Goal: Task Accomplishment & Management: Manage account settings

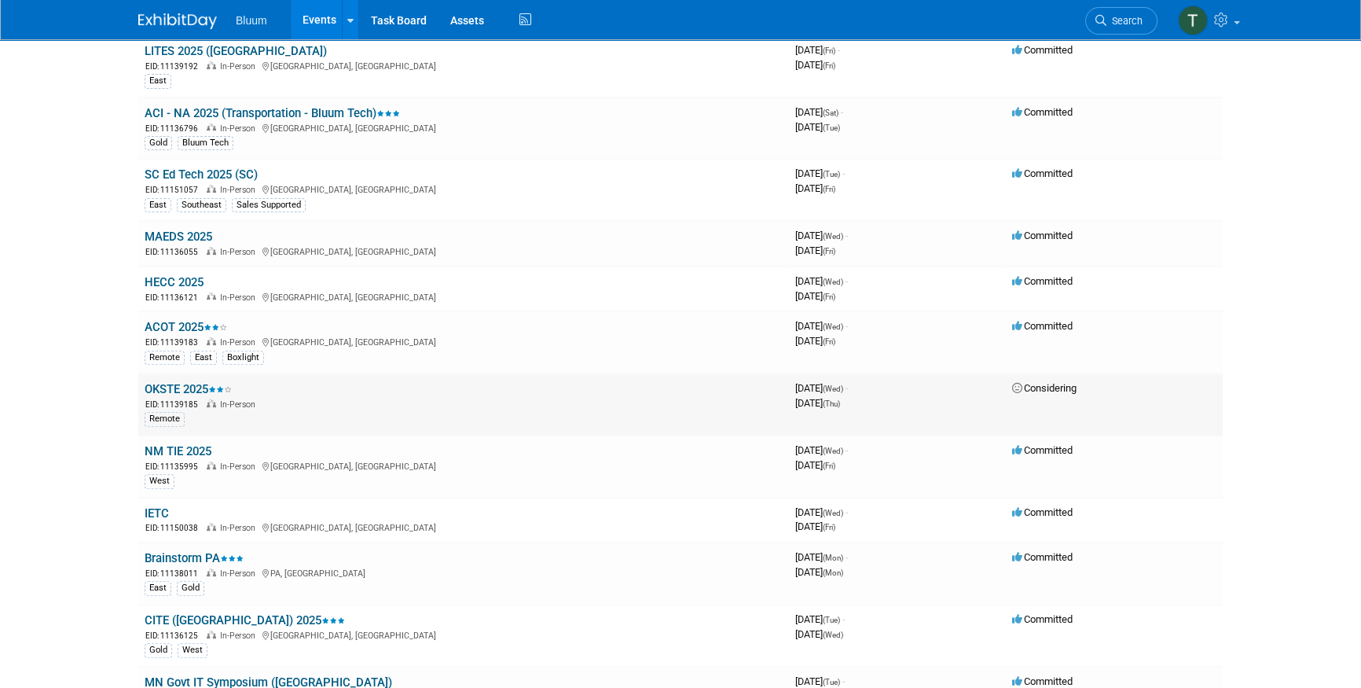
scroll to position [643, 0]
click at [169, 386] on link "OKSTE 2025" at bounding box center [188, 388] width 87 height 14
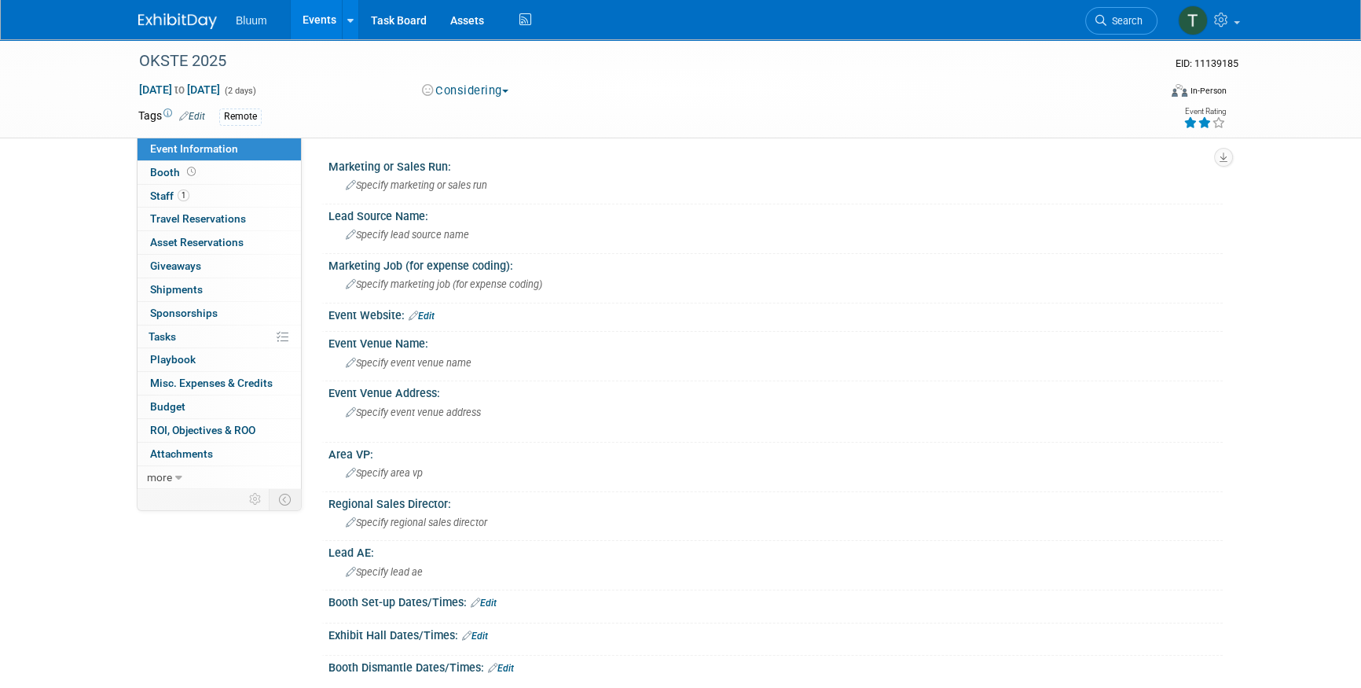
click at [511, 94] on button "Considering" at bounding box center [465, 91] width 98 height 17
click at [472, 161] on link "Not Going" at bounding box center [479, 160] width 124 height 22
click at [409, 182] on span "Specify marketing or sales run" at bounding box center [416, 185] width 141 height 12
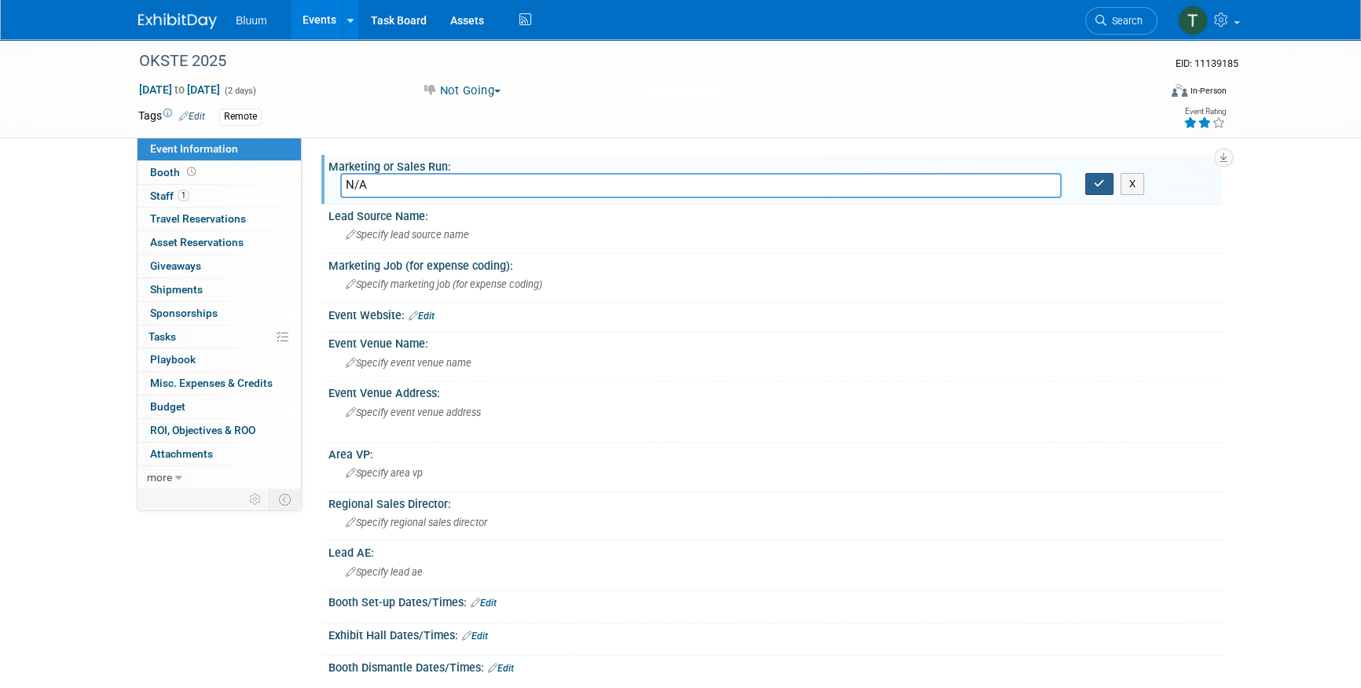
type input "N/A"
click at [1109, 181] on button "button" at bounding box center [1099, 184] width 28 height 22
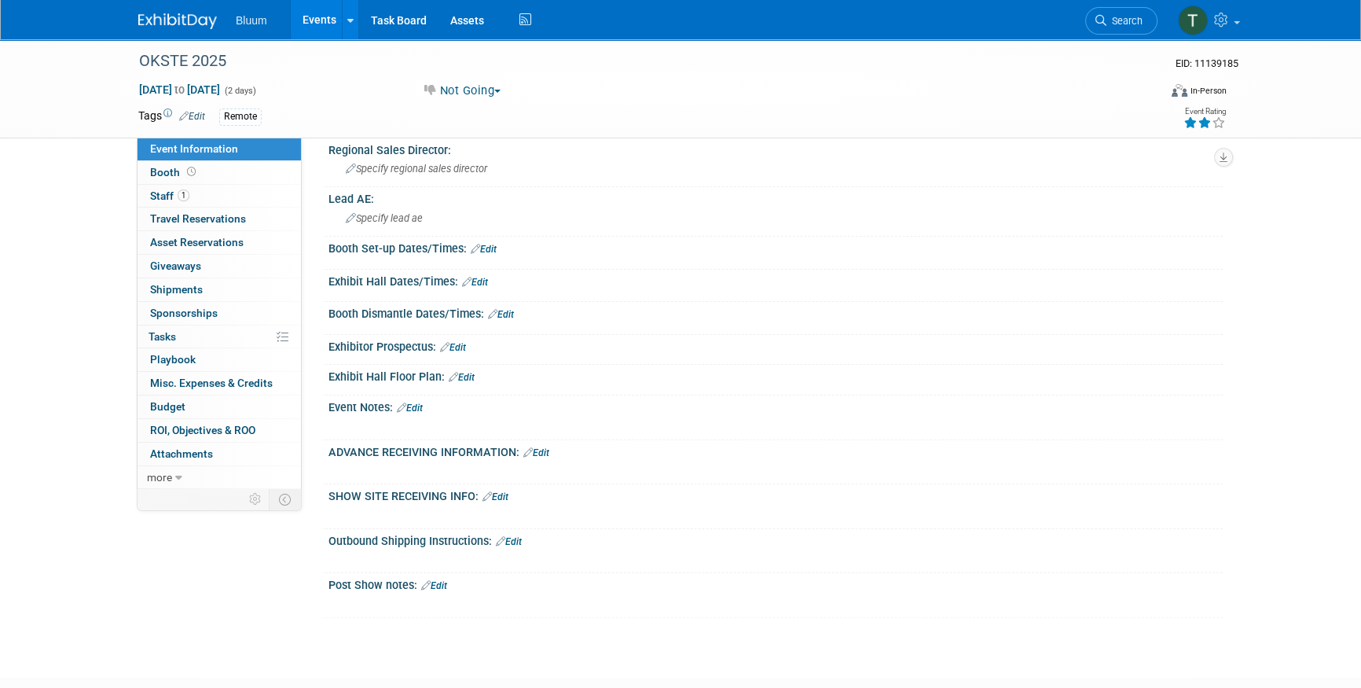
scroll to position [357, 0]
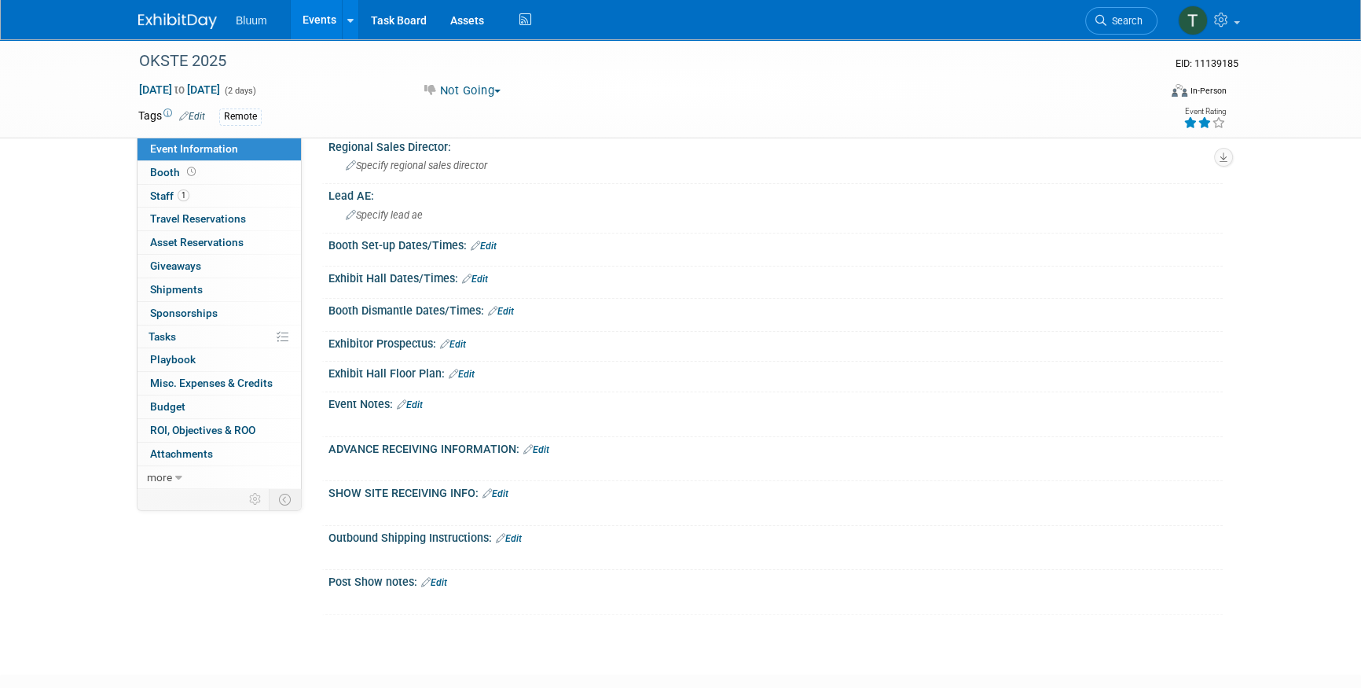
click at [442, 577] on link "Edit" at bounding box center [434, 582] width 26 height 11
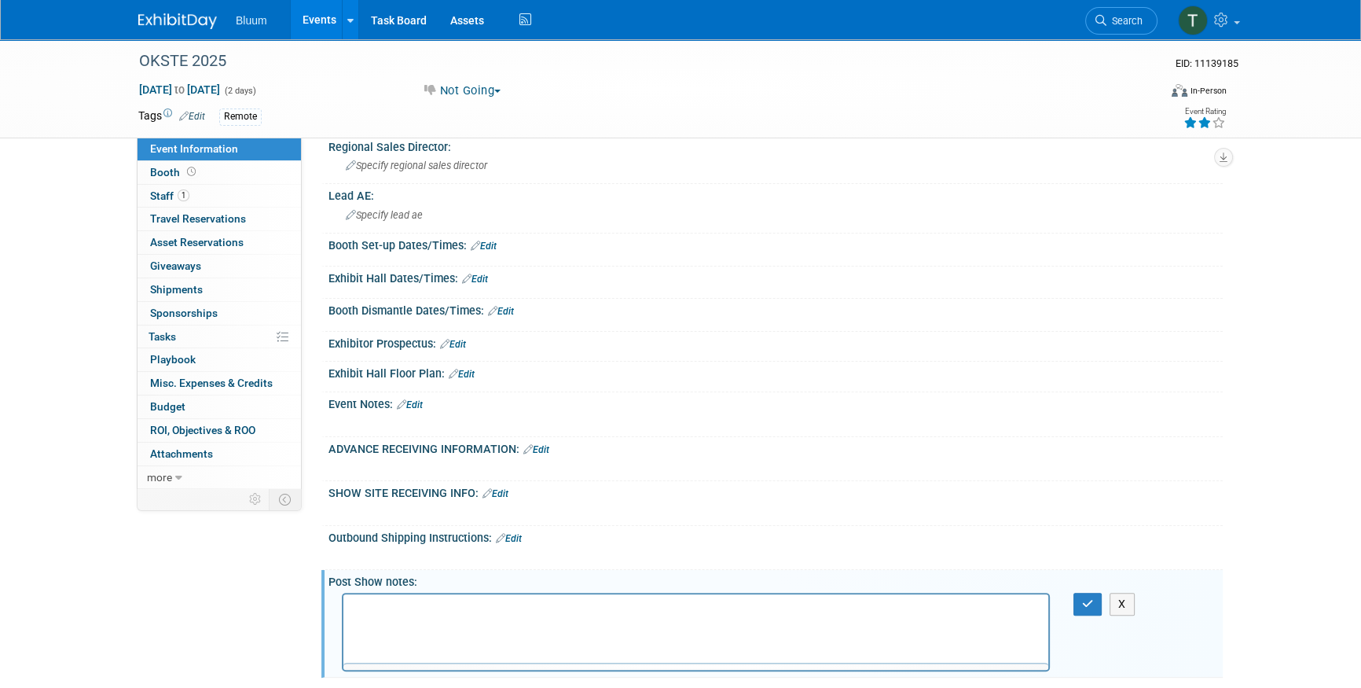
scroll to position [0, 0]
click at [380, 607] on p "Rich Text Area. Press ALT-0 for help." at bounding box center [696, 608] width 687 height 16
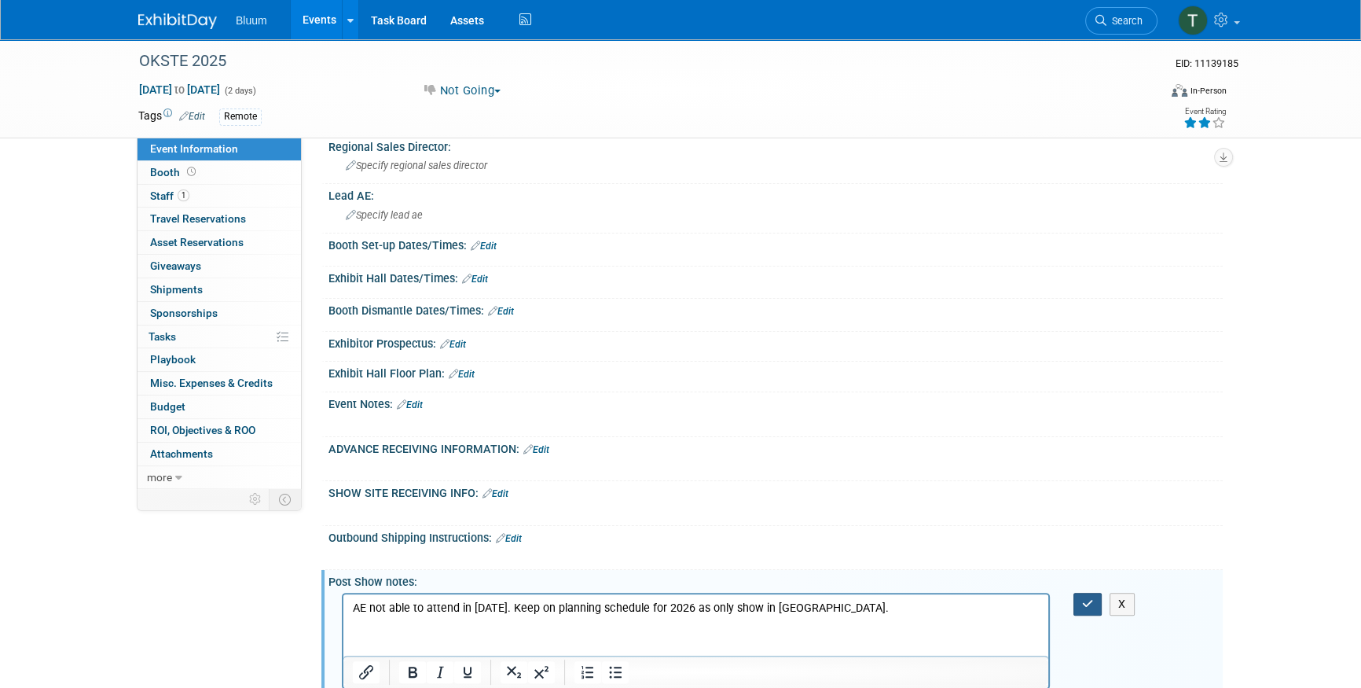
click at [1084, 598] on icon "button" at bounding box center [1088, 603] width 12 height 11
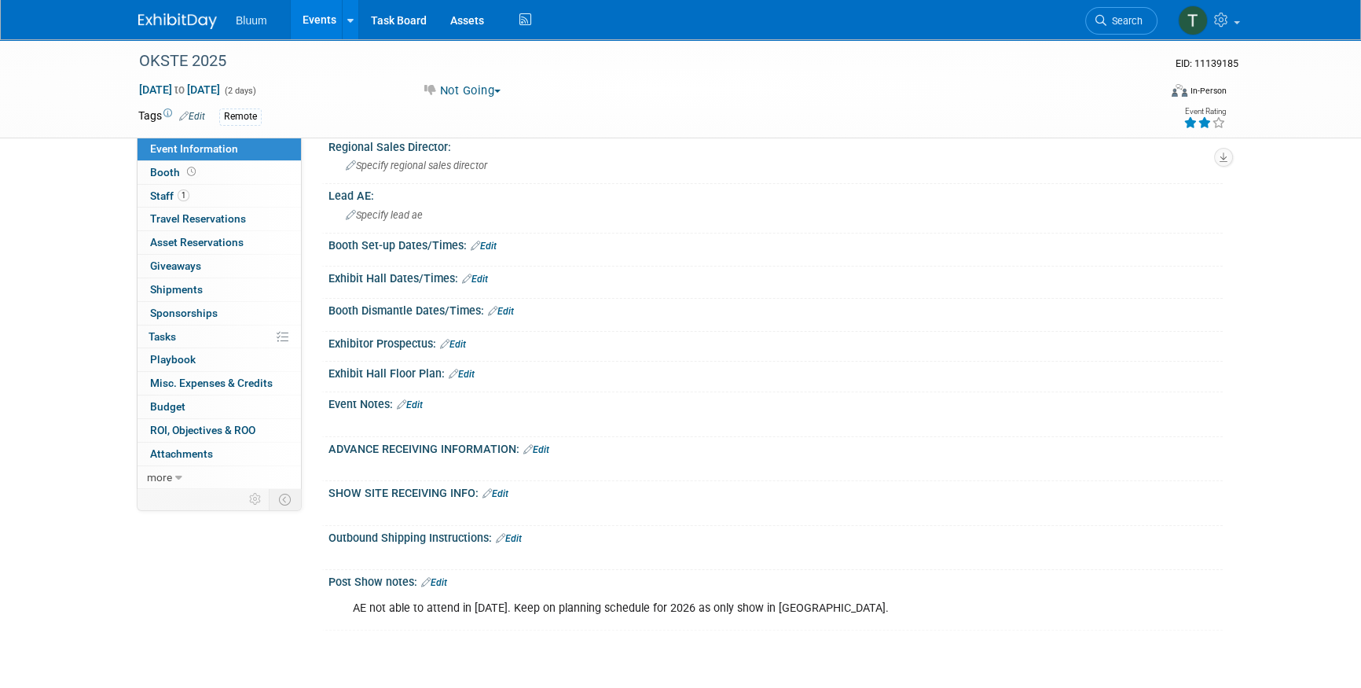
click at [327, 23] on link "Events" at bounding box center [319, 19] width 57 height 39
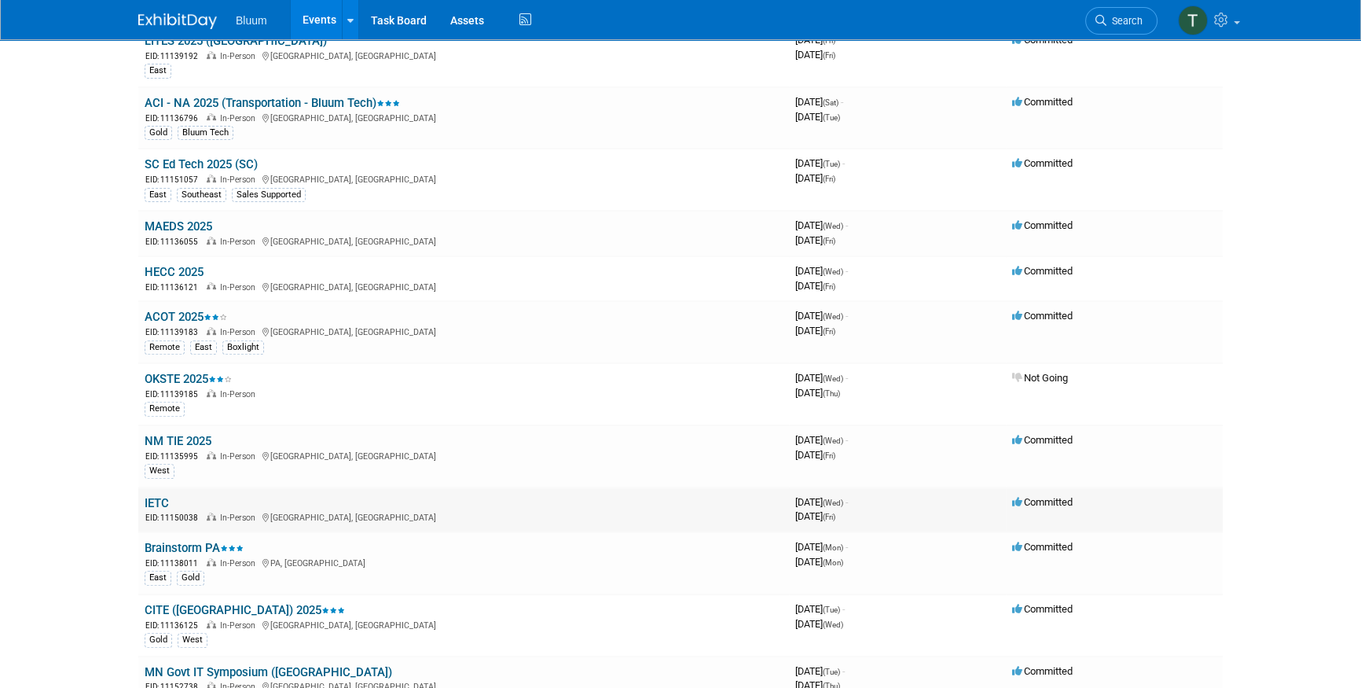
scroll to position [714, 0]
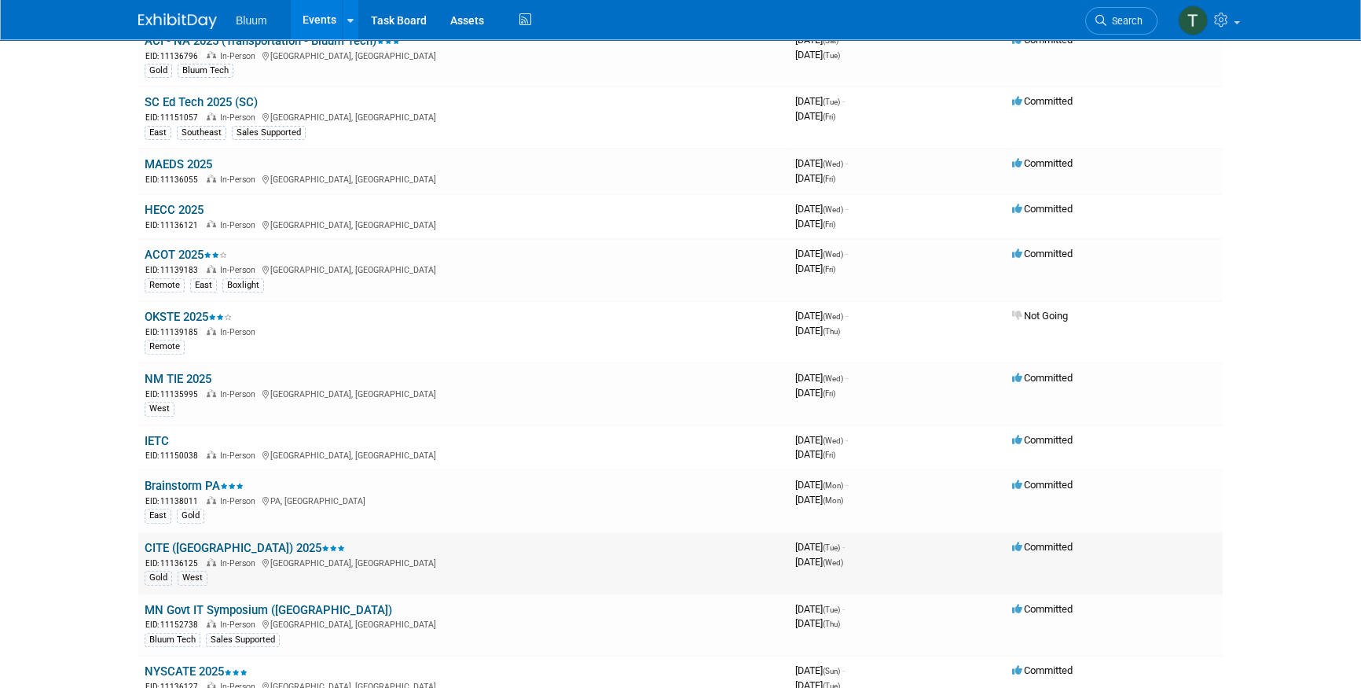
click at [166, 543] on link "CITE ([GEOGRAPHIC_DATA]) 2025" at bounding box center [245, 548] width 200 height 14
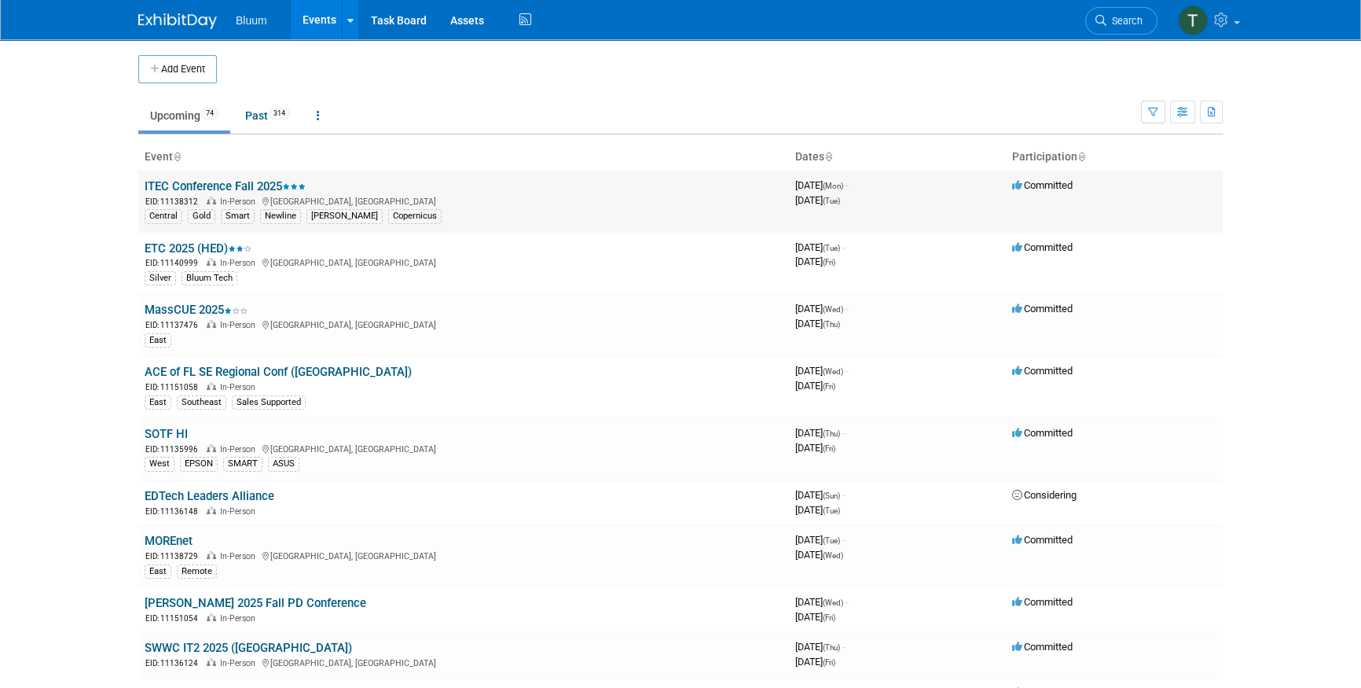
click at [178, 172] on td "ITEC Conference Fall 2025 EID: 11138312 In-Person Des Moines, IA Central Gold S…" at bounding box center [463, 201] width 651 height 61
click at [178, 180] on link "ITEC Conference Fall 2025" at bounding box center [225, 186] width 161 height 14
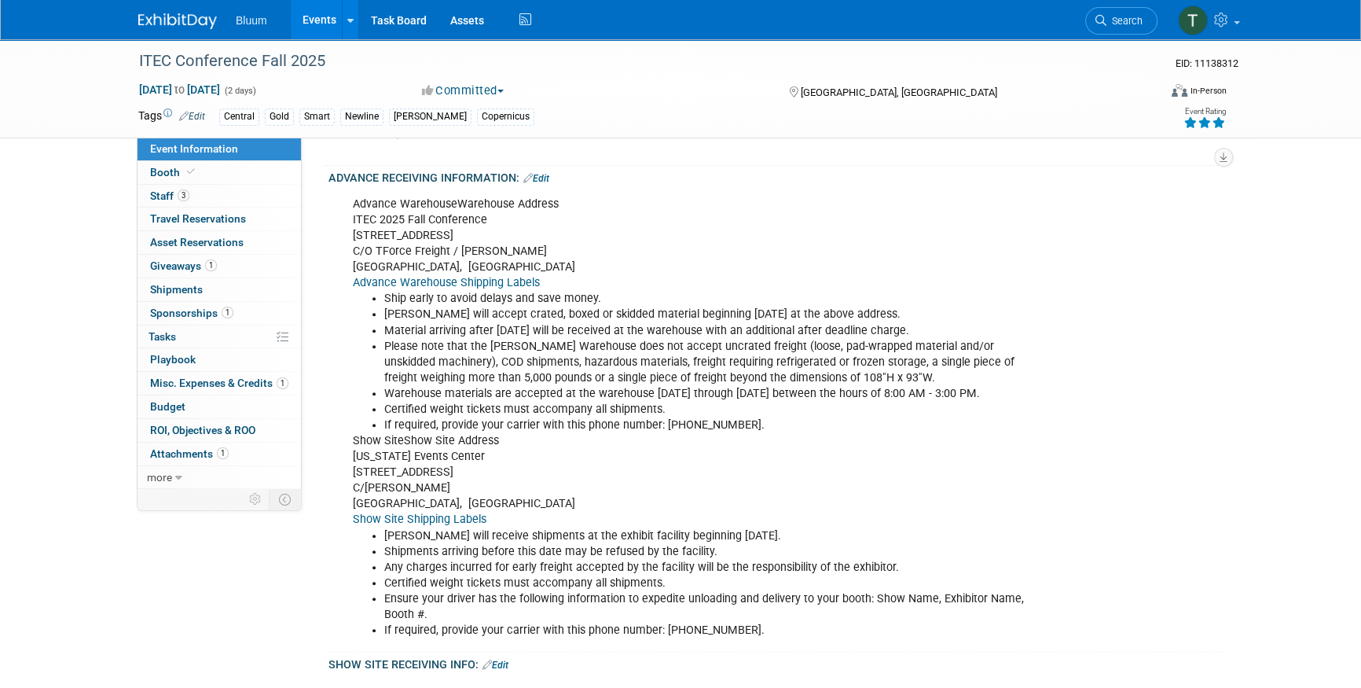
scroll to position [714, 0]
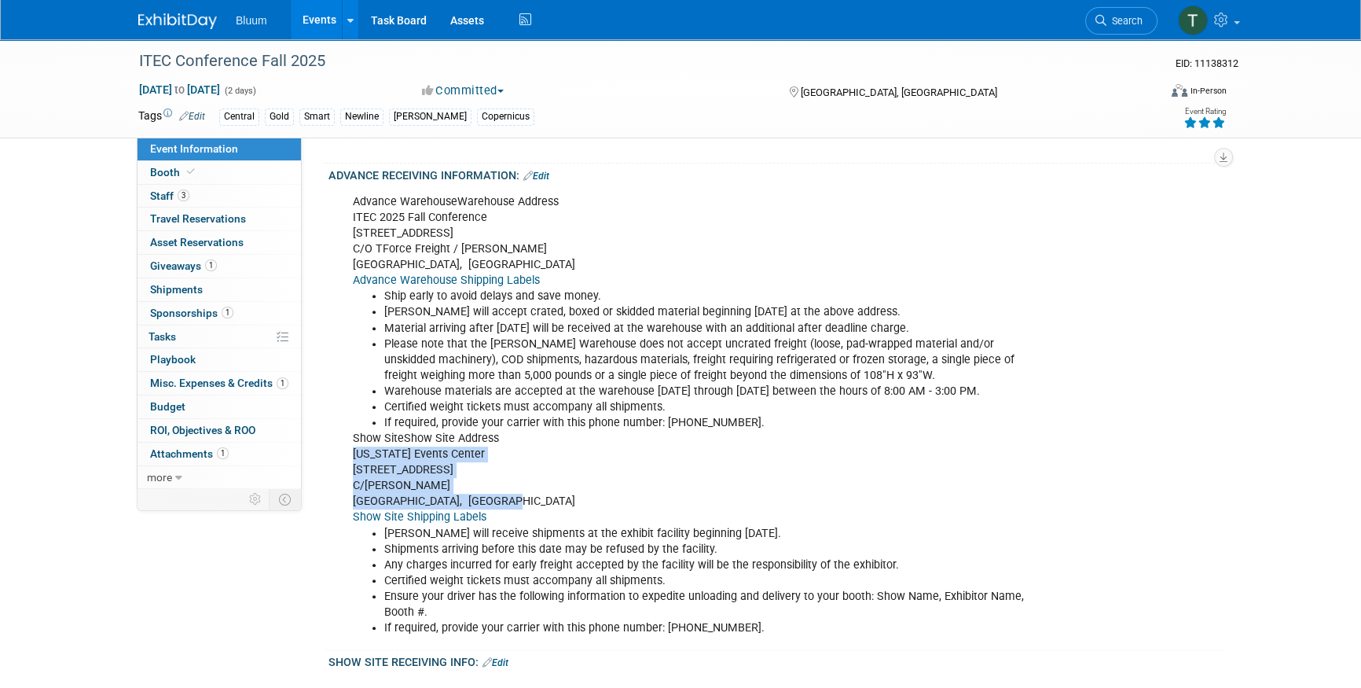
drag, startPoint x: 510, startPoint y: 488, endPoint x: 350, endPoint y: 449, distance: 164.3
click at [350, 449] on div "Advance WarehouseWarehouse Address ITEC 2025 Fall Conference [STREET_ADDRESS]/O…" at bounding box center [696, 414] width 708 height 457
copy div "[US_STATE][GEOGRAPHIC_DATA] [STREET_ADDRESS]"
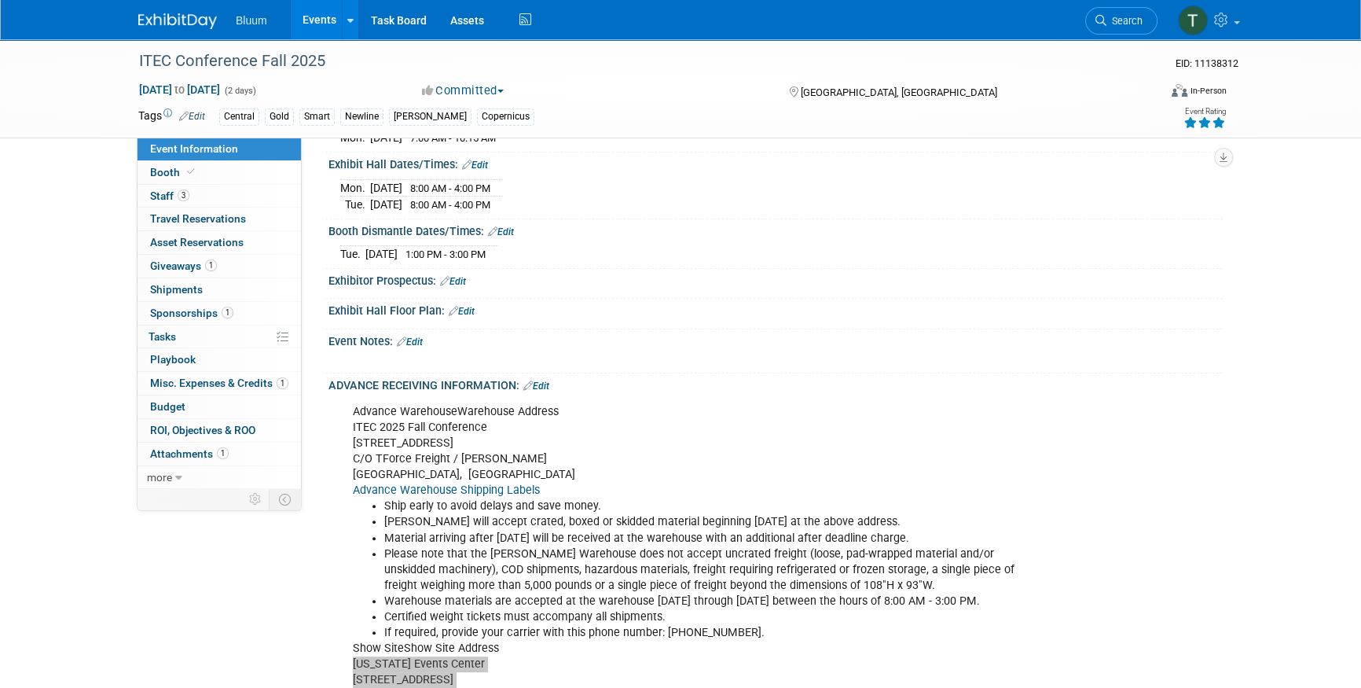
scroll to position [401, 0]
